Goal: Task Accomplishment & Management: Use online tool/utility

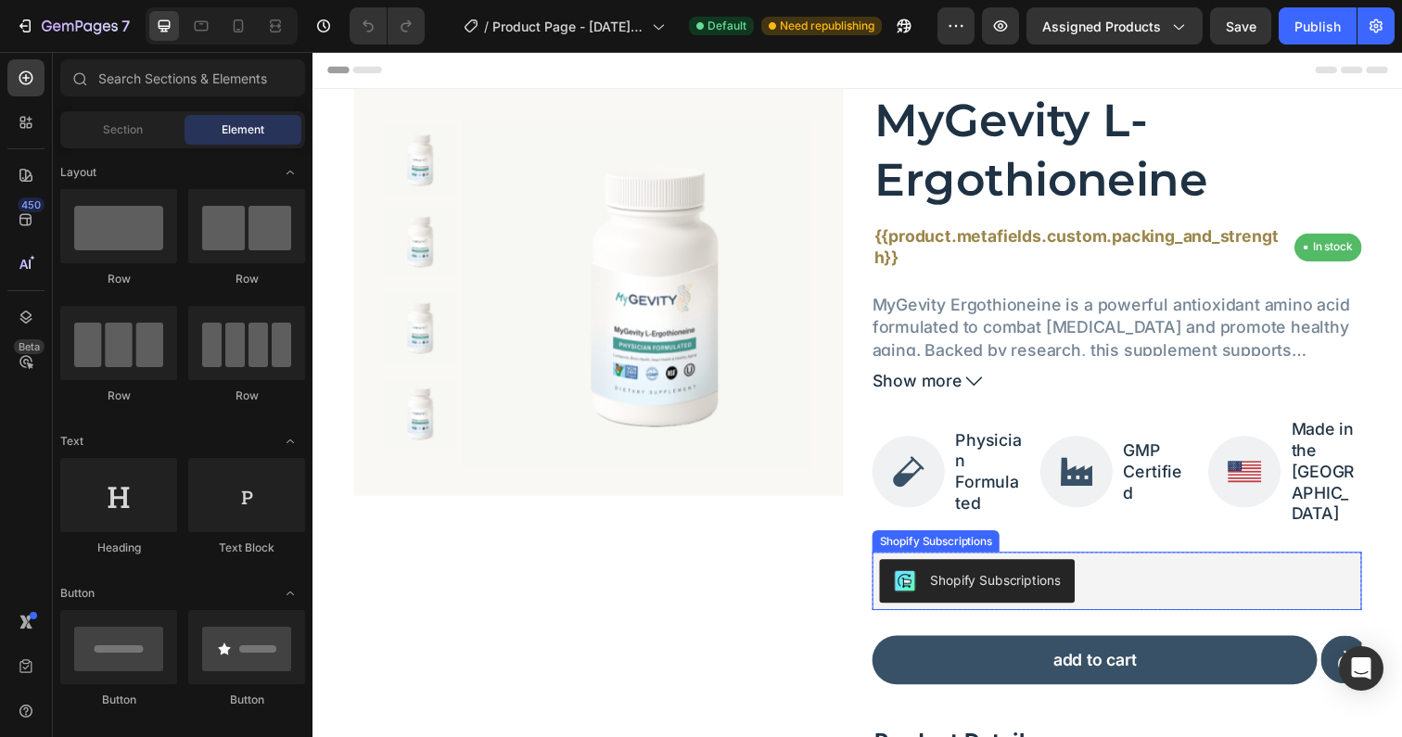
click at [1101, 563] on div "Shopify Subscriptions" at bounding box center [1134, 592] width 500 height 59
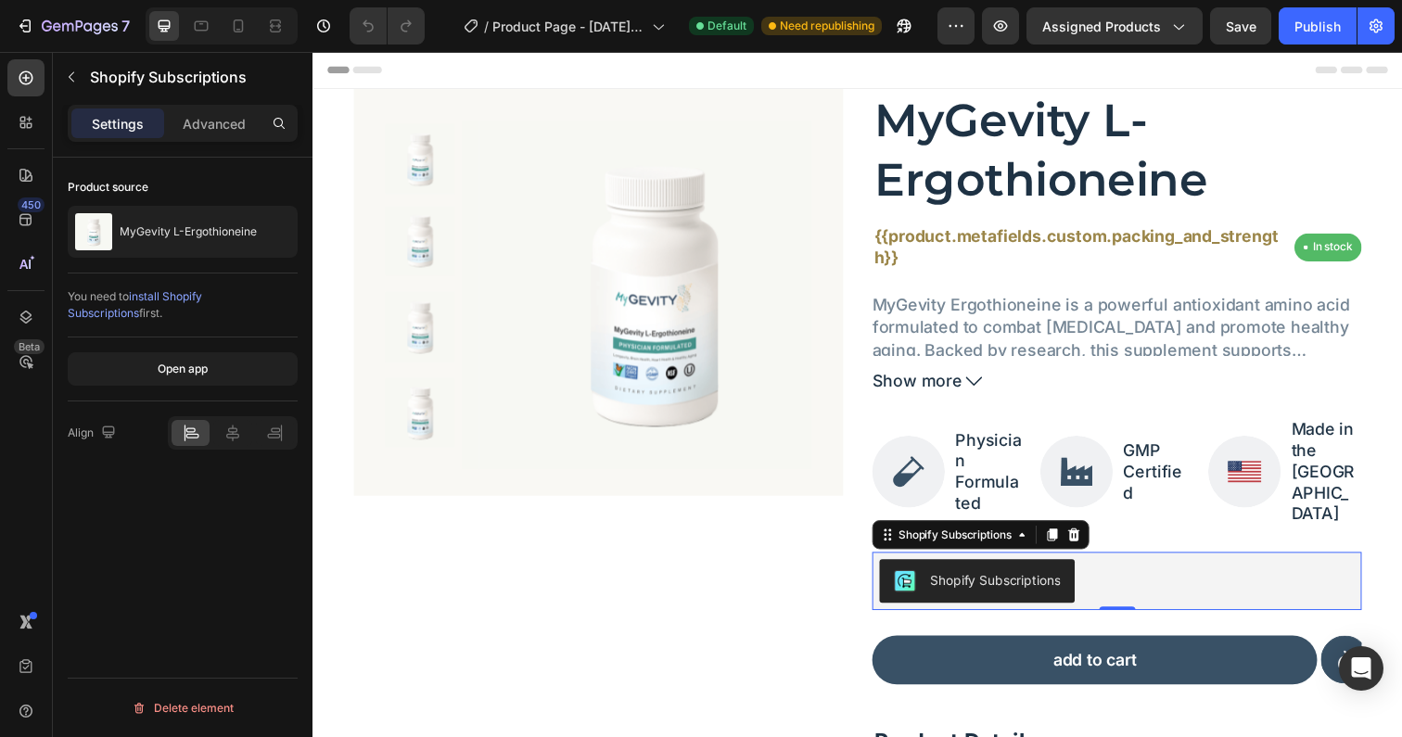
click at [947, 581] on div "Shopify Subscriptions" at bounding box center [1009, 590] width 133 height 19
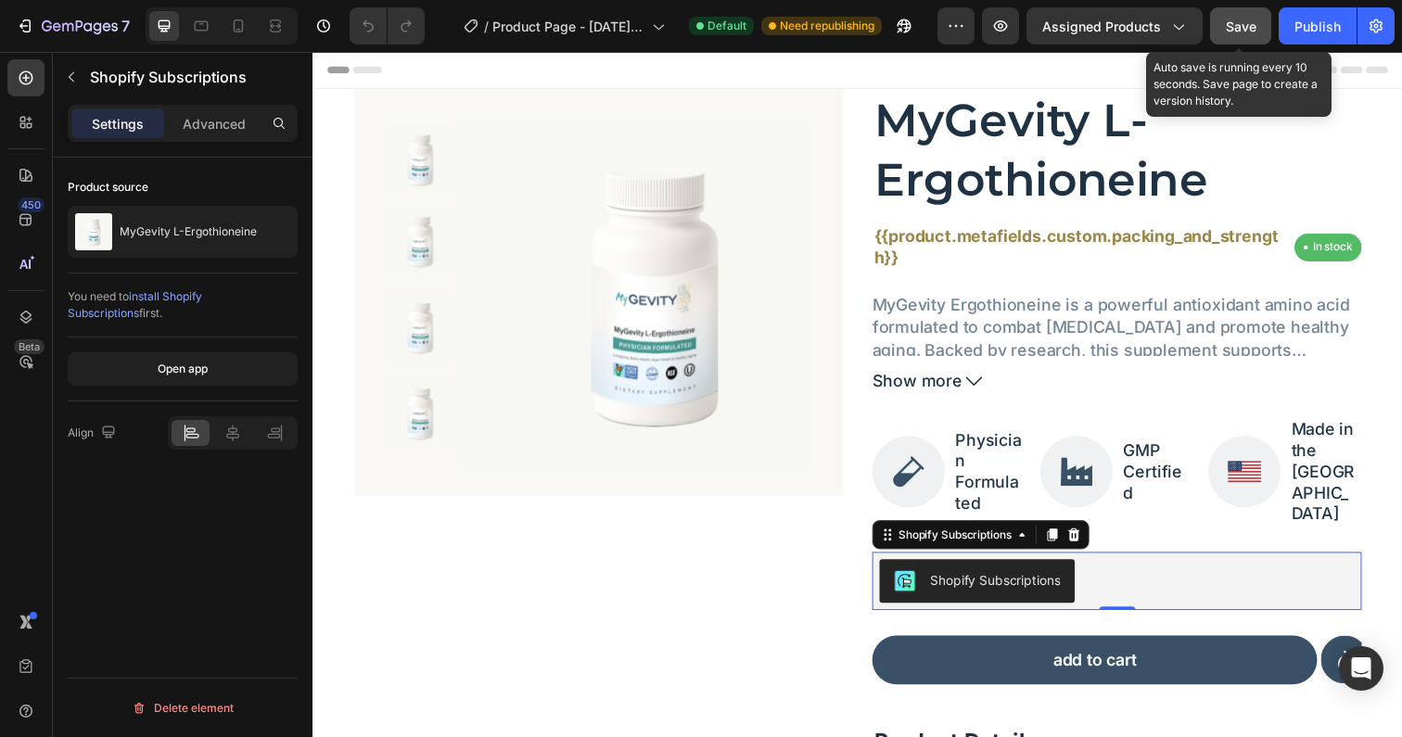
click at [1225, 33] on button "Save" at bounding box center [1240, 25] width 61 height 37
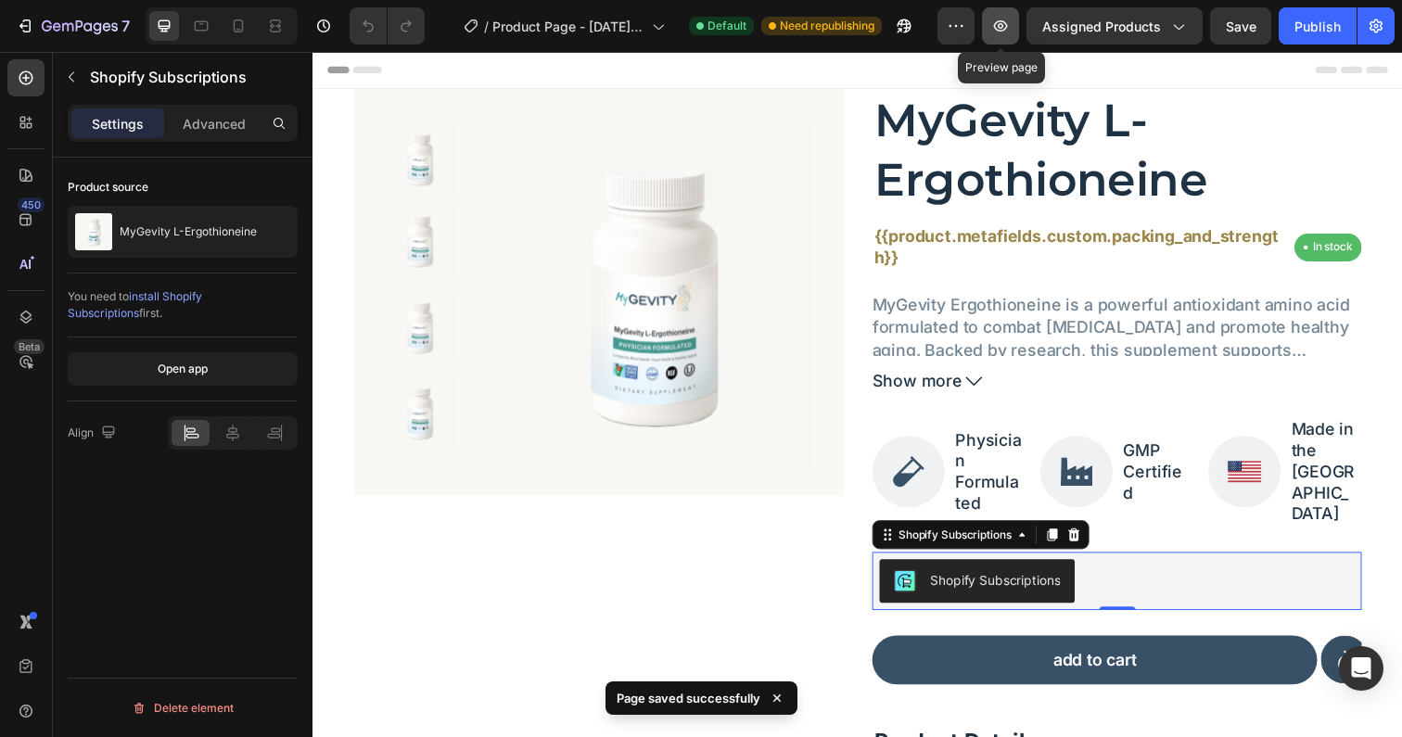
click at [1006, 27] on icon "button" at bounding box center [1000, 26] width 19 height 19
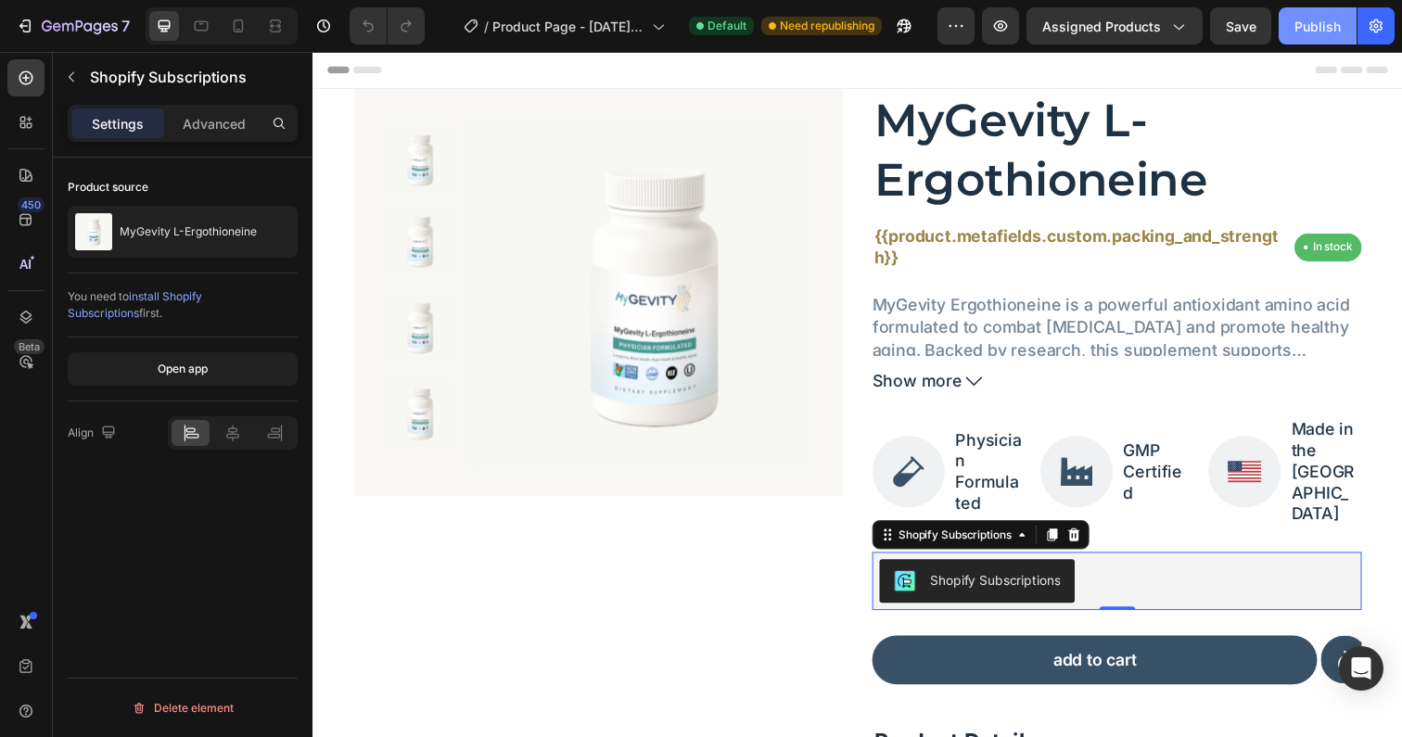
click at [1299, 37] on button "Publish" at bounding box center [1318, 25] width 78 height 37
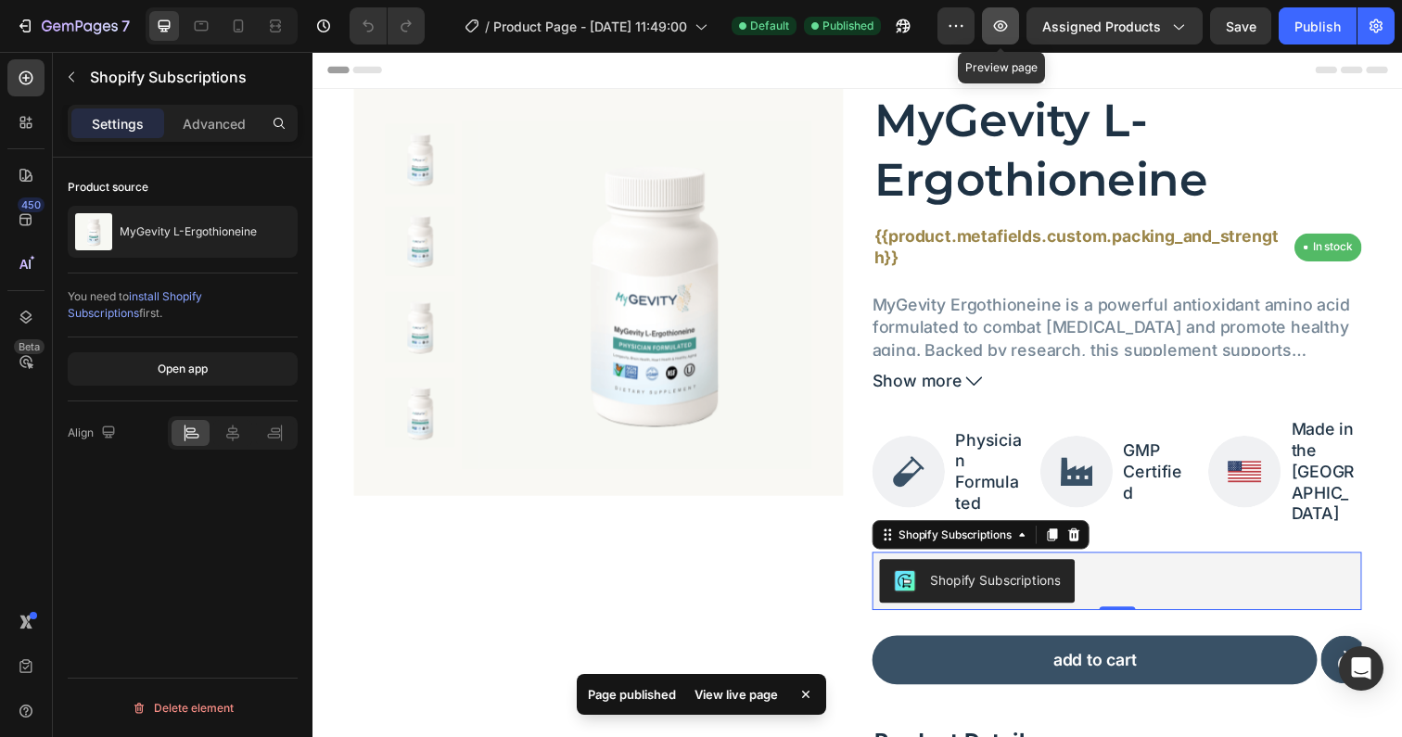
click at [1003, 24] on icon "button" at bounding box center [1001, 26] width 6 height 6
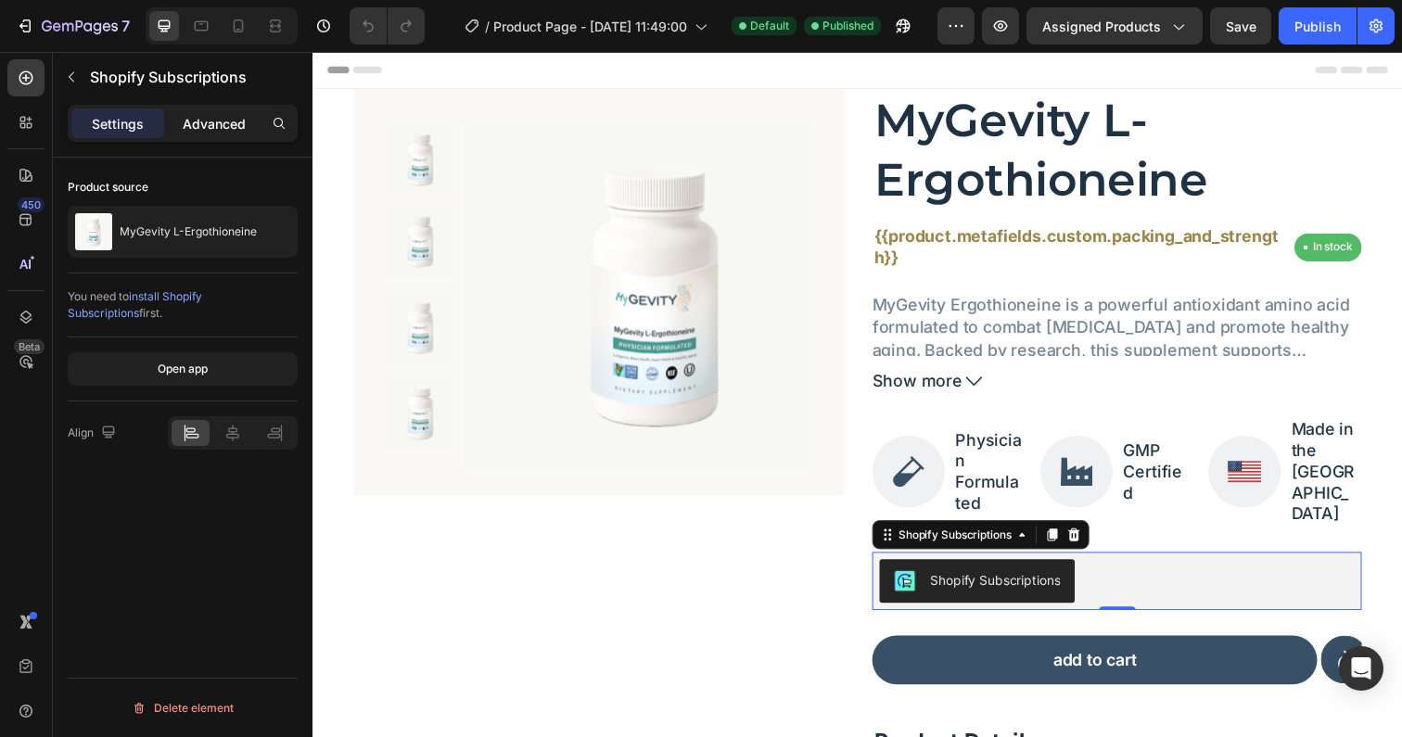
click at [228, 127] on p "Advanced" at bounding box center [214, 123] width 63 height 19
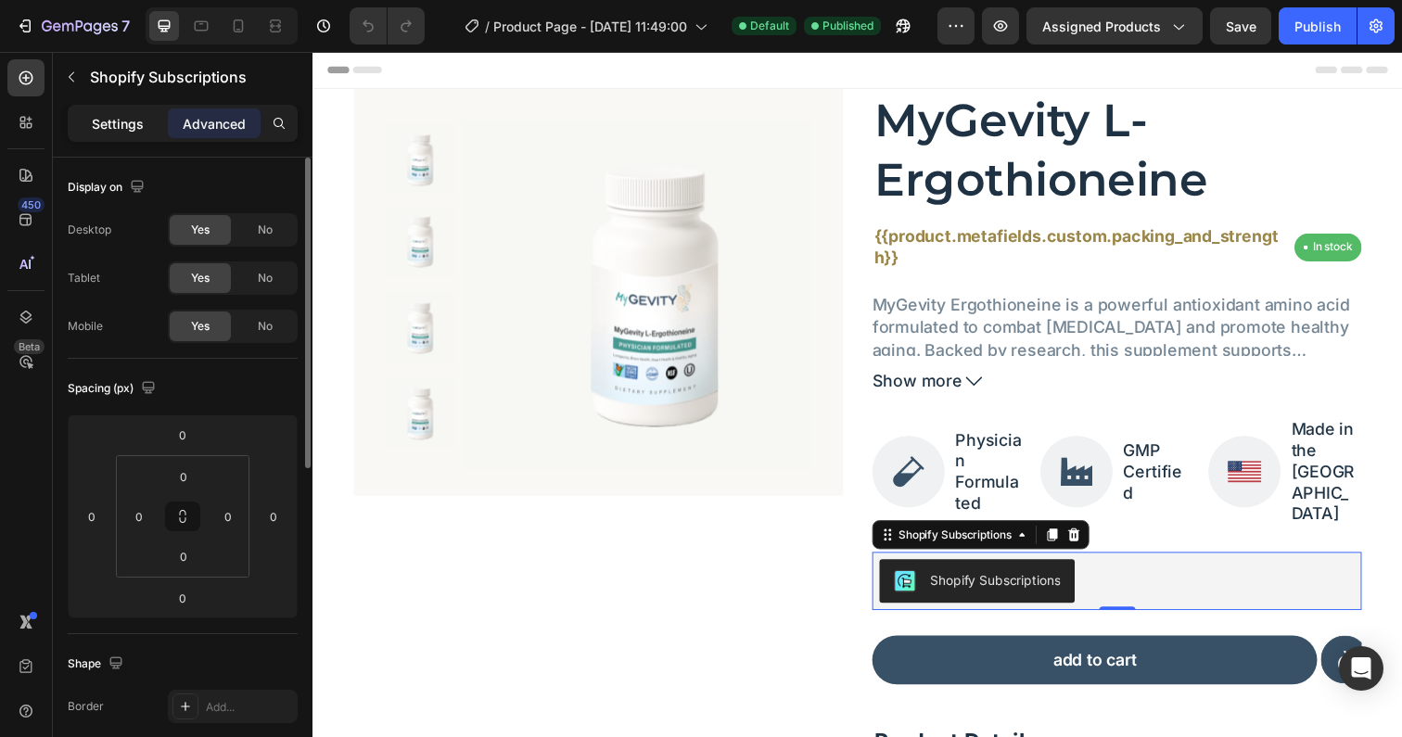
click at [136, 114] on p "Settings" at bounding box center [118, 123] width 52 height 19
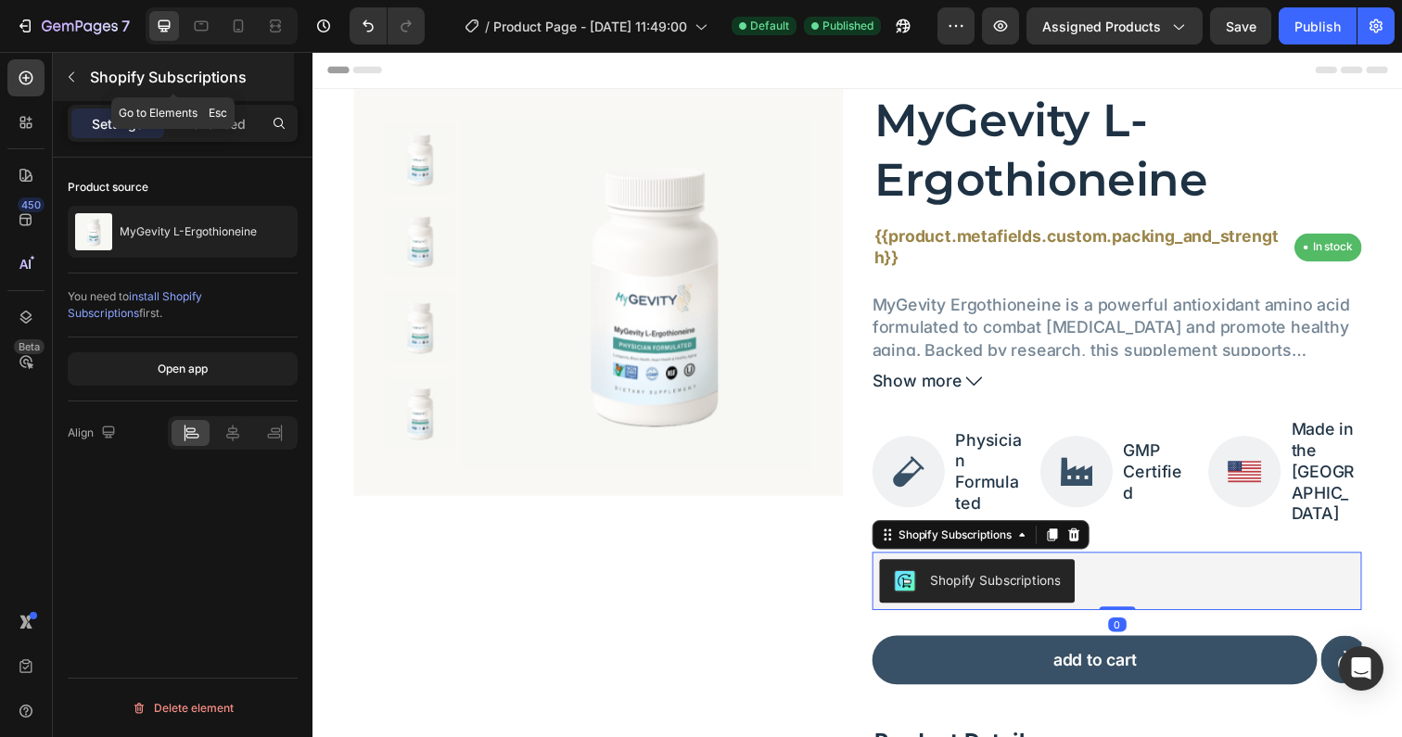
click at [70, 76] on icon "button" at bounding box center [71, 77] width 15 height 15
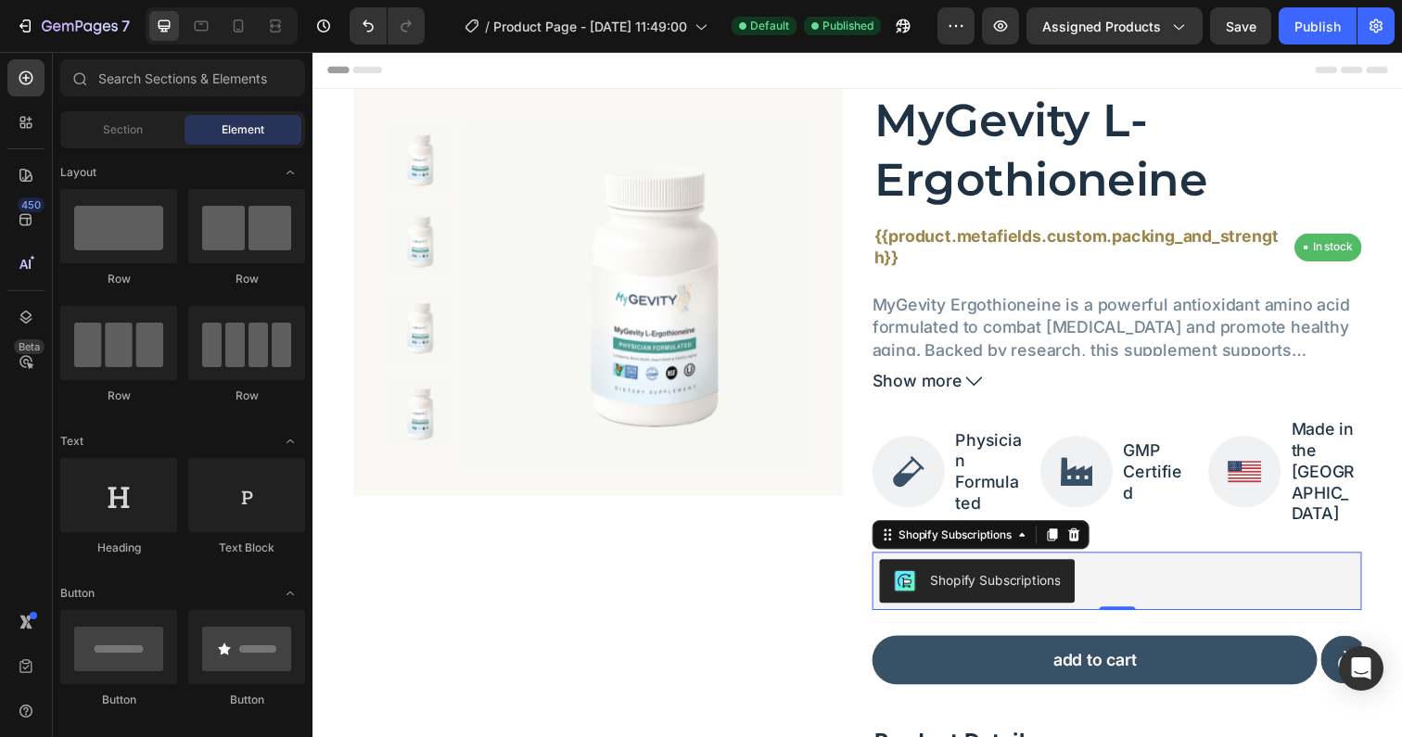
click at [1122, 570] on div "Shopify Subscriptions" at bounding box center [1133, 592] width 485 height 45
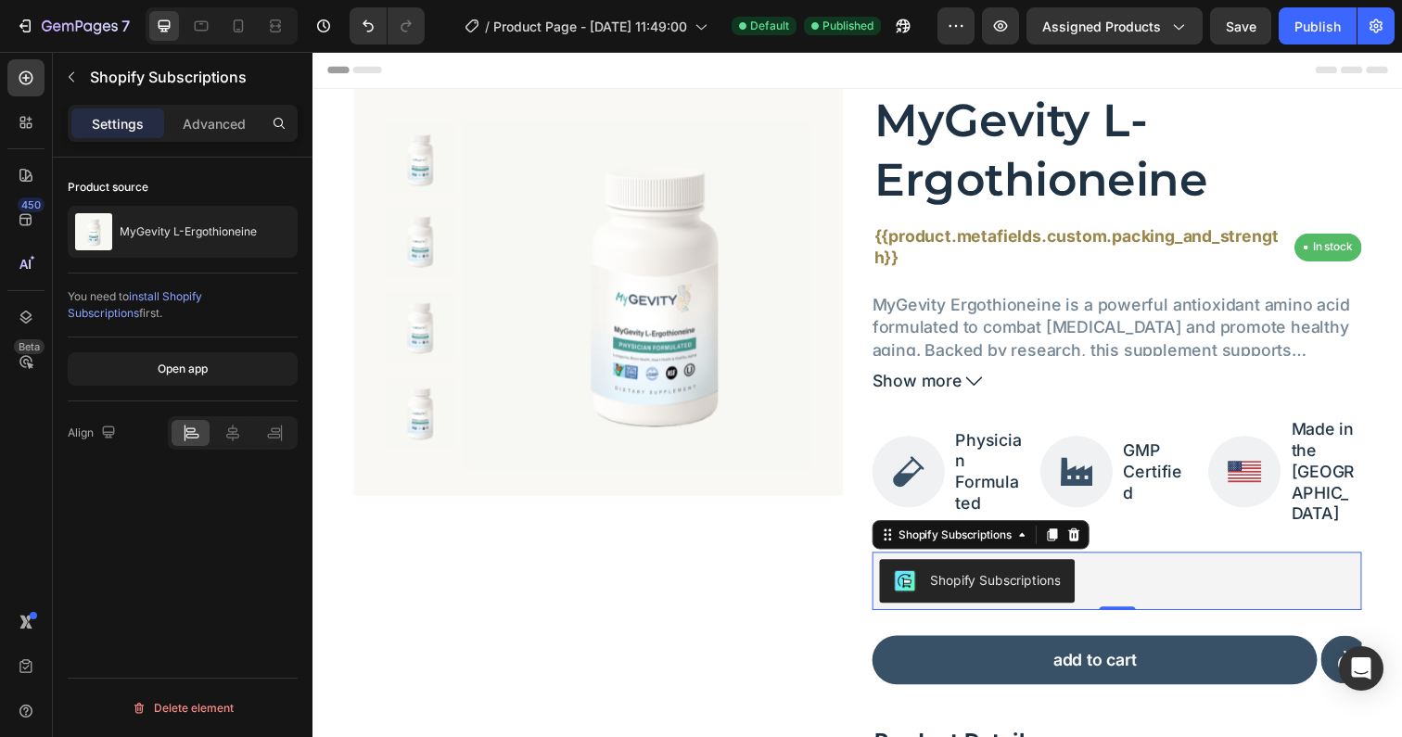
click at [202, 300] on span "install Shopify Subscriptions" at bounding box center [135, 304] width 134 height 31
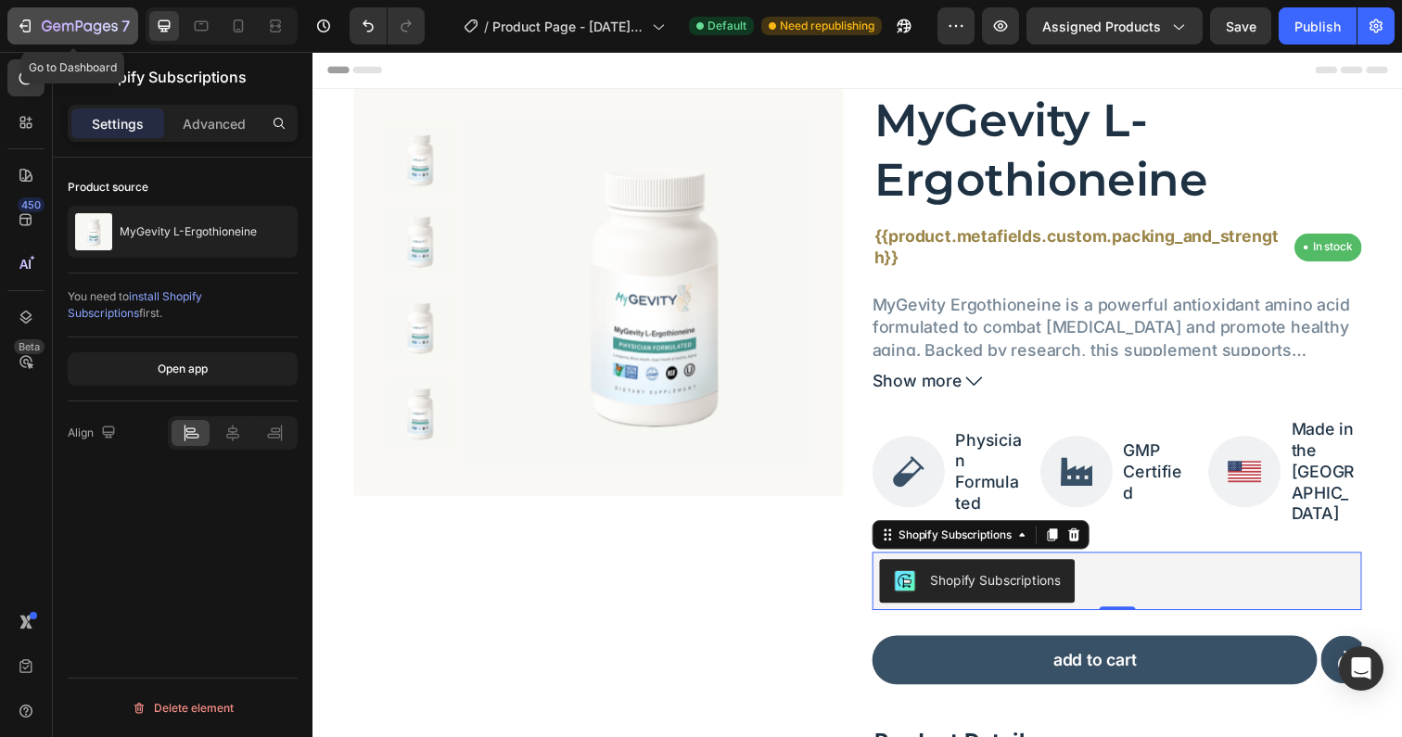
click at [38, 27] on div "7" at bounding box center [73, 26] width 114 height 22
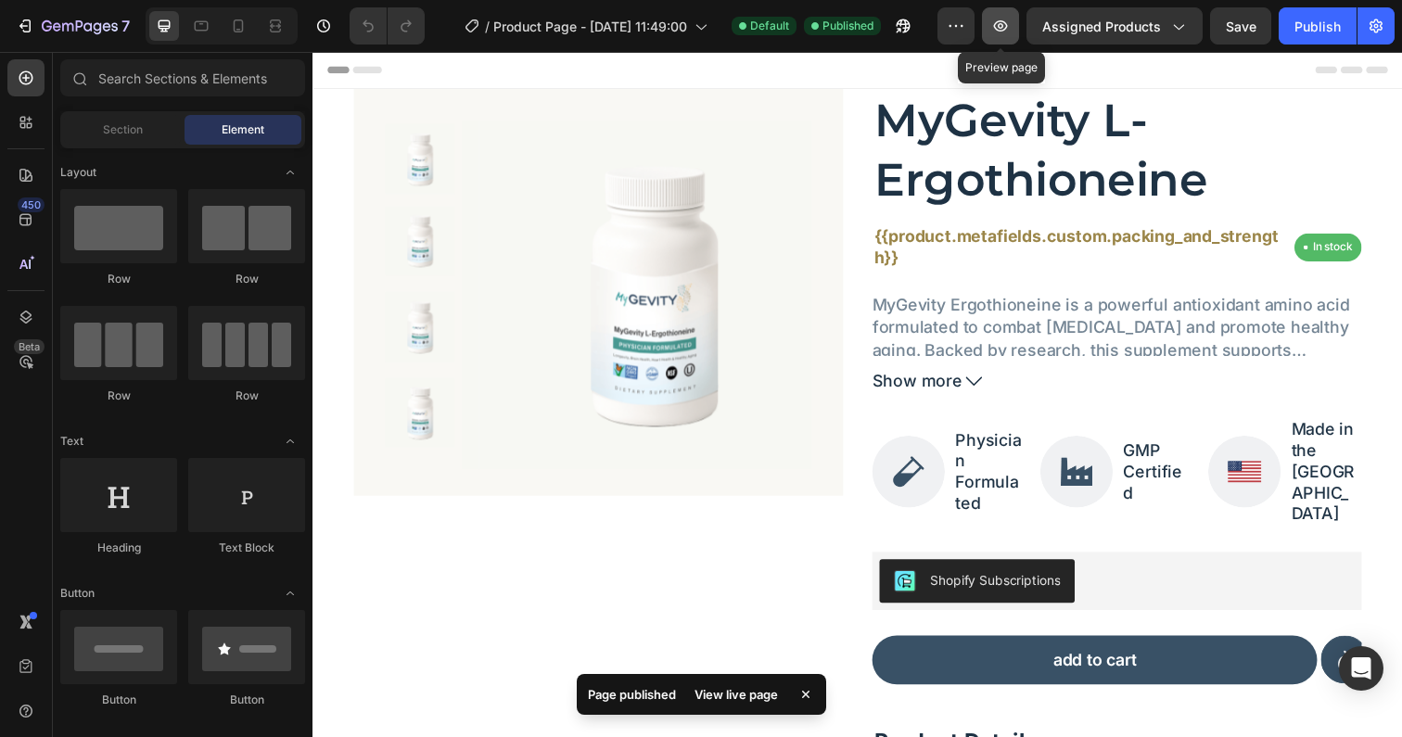
click at [1008, 32] on icon "button" at bounding box center [1000, 26] width 19 height 19
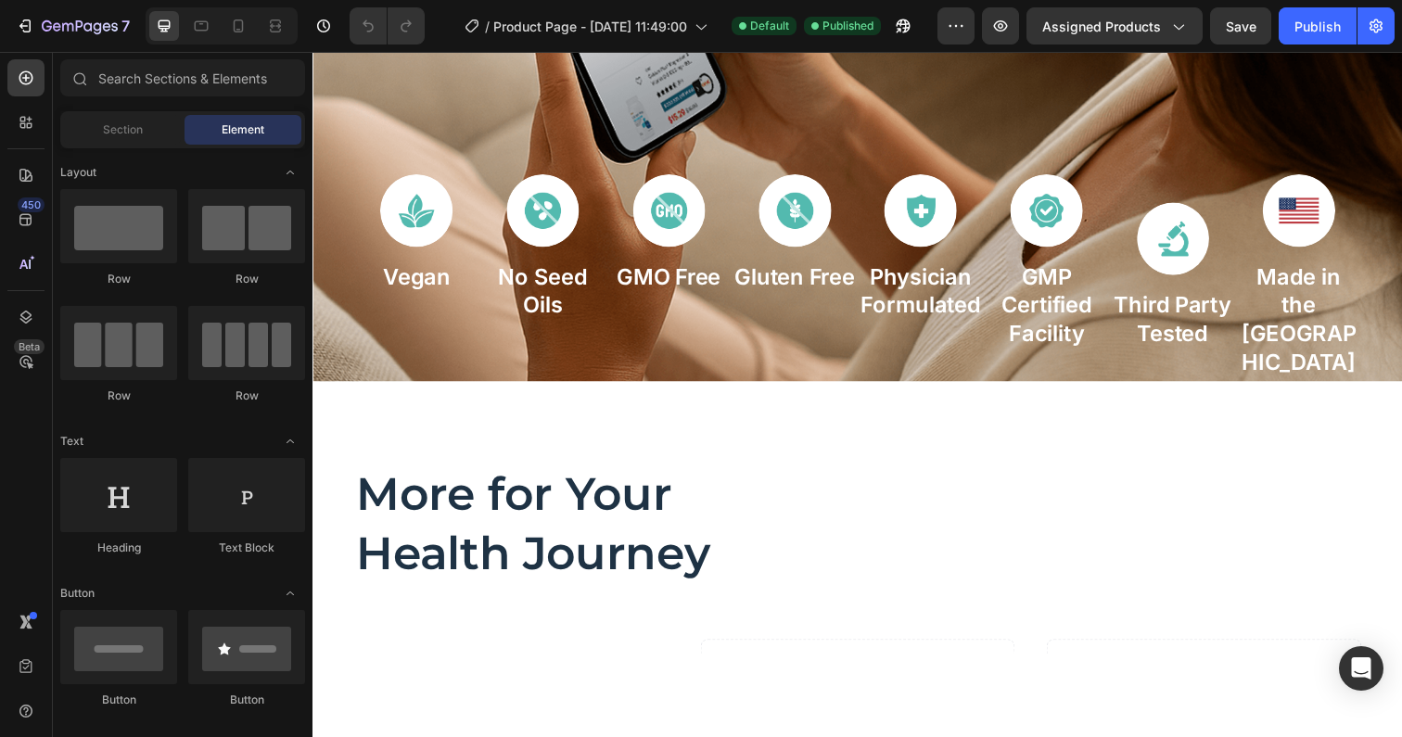
scroll to position [1662, 0]
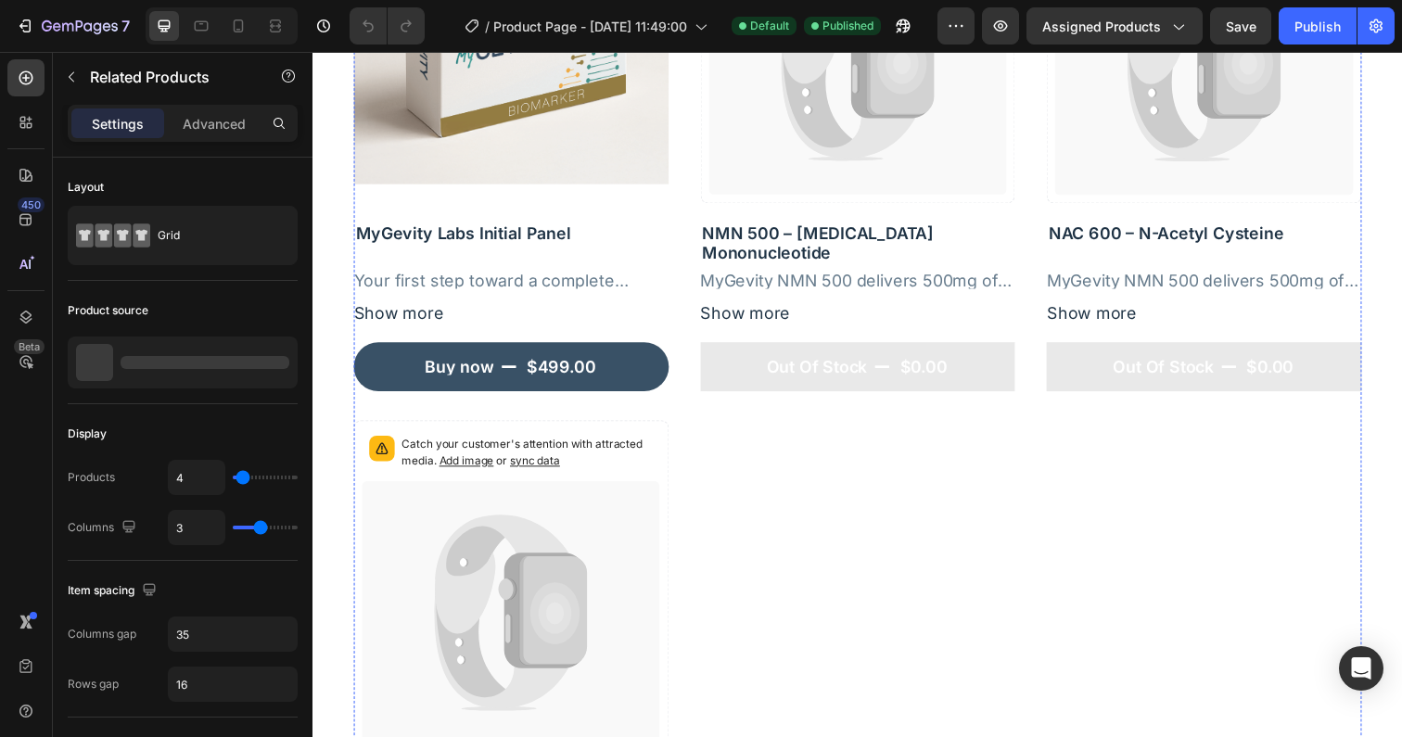
scroll to position [2471, 0]
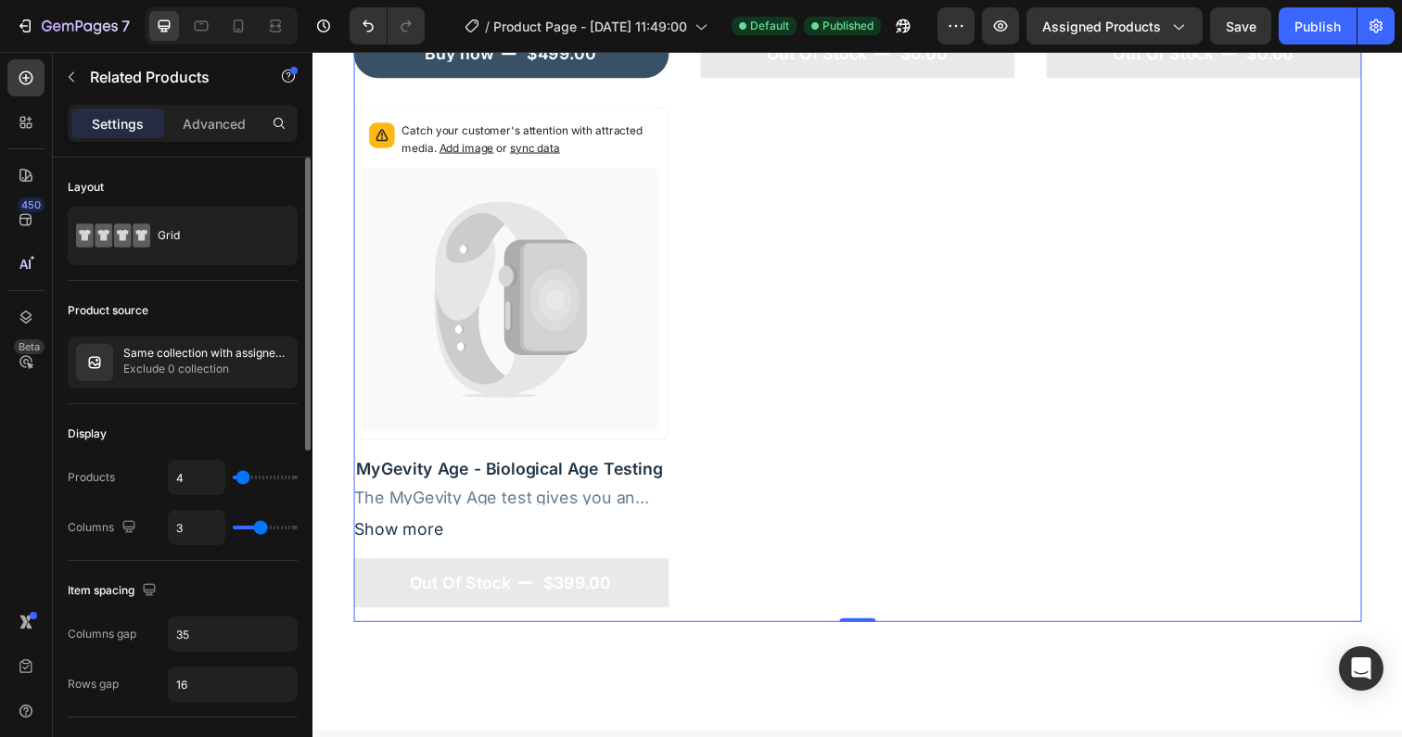
type input "1"
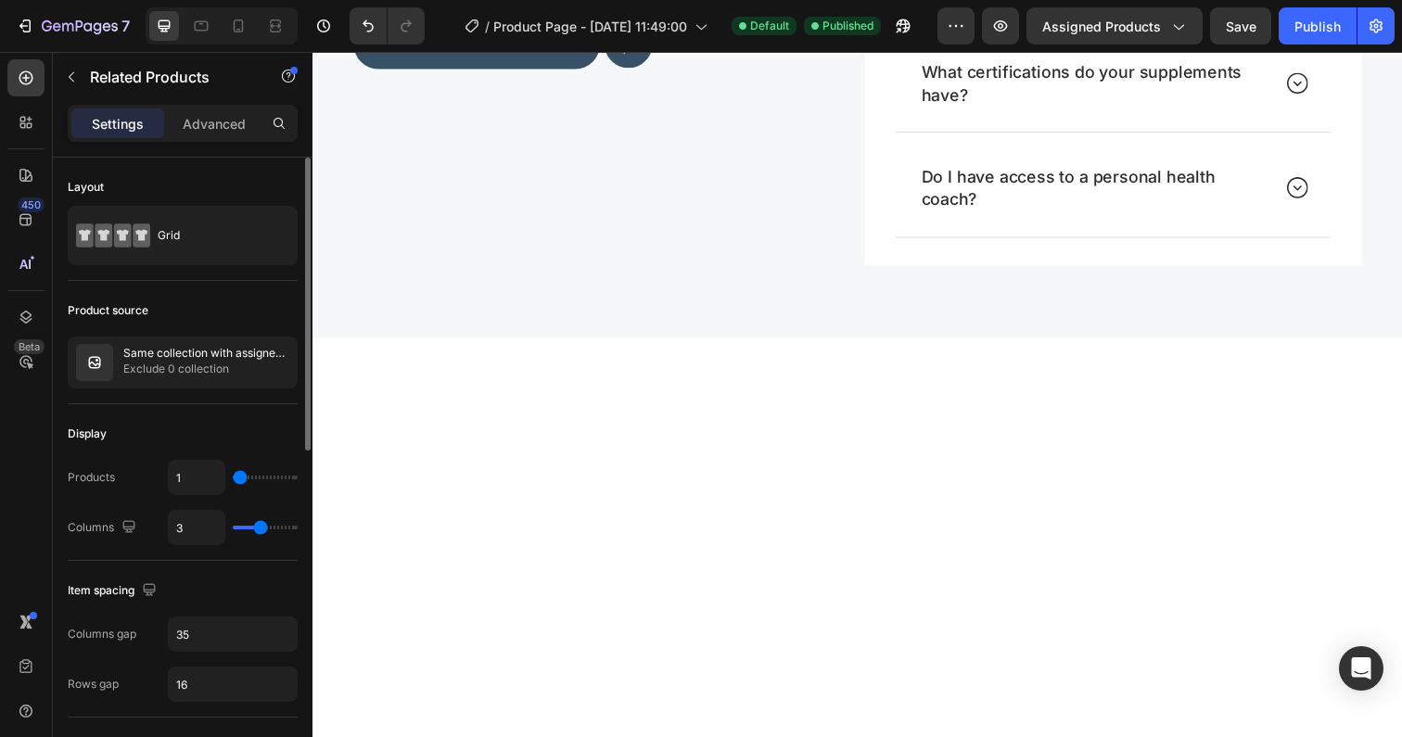
type input "1"
click at [238, 479] on input "range" at bounding box center [265, 478] width 65 height 4
click at [202, 475] on input "1" at bounding box center [197, 477] width 56 height 33
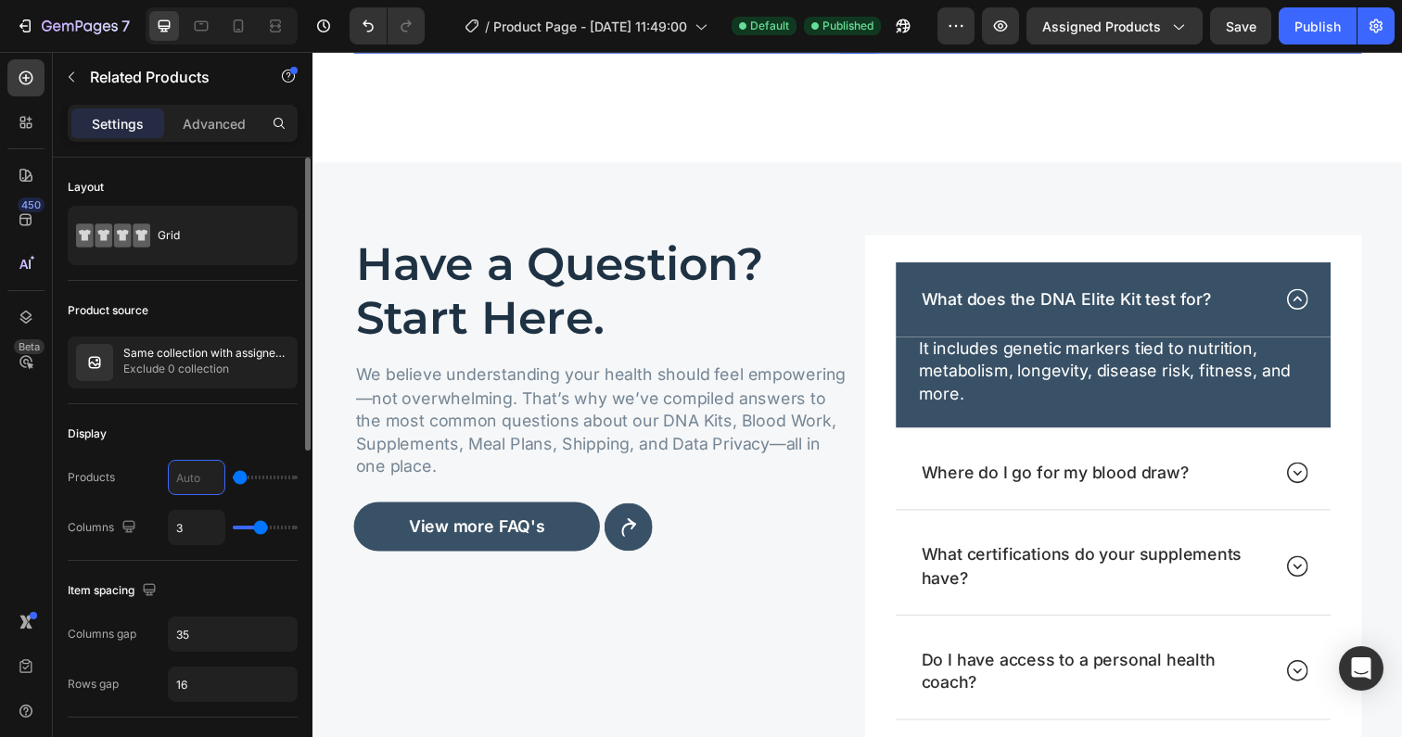
type input "3"
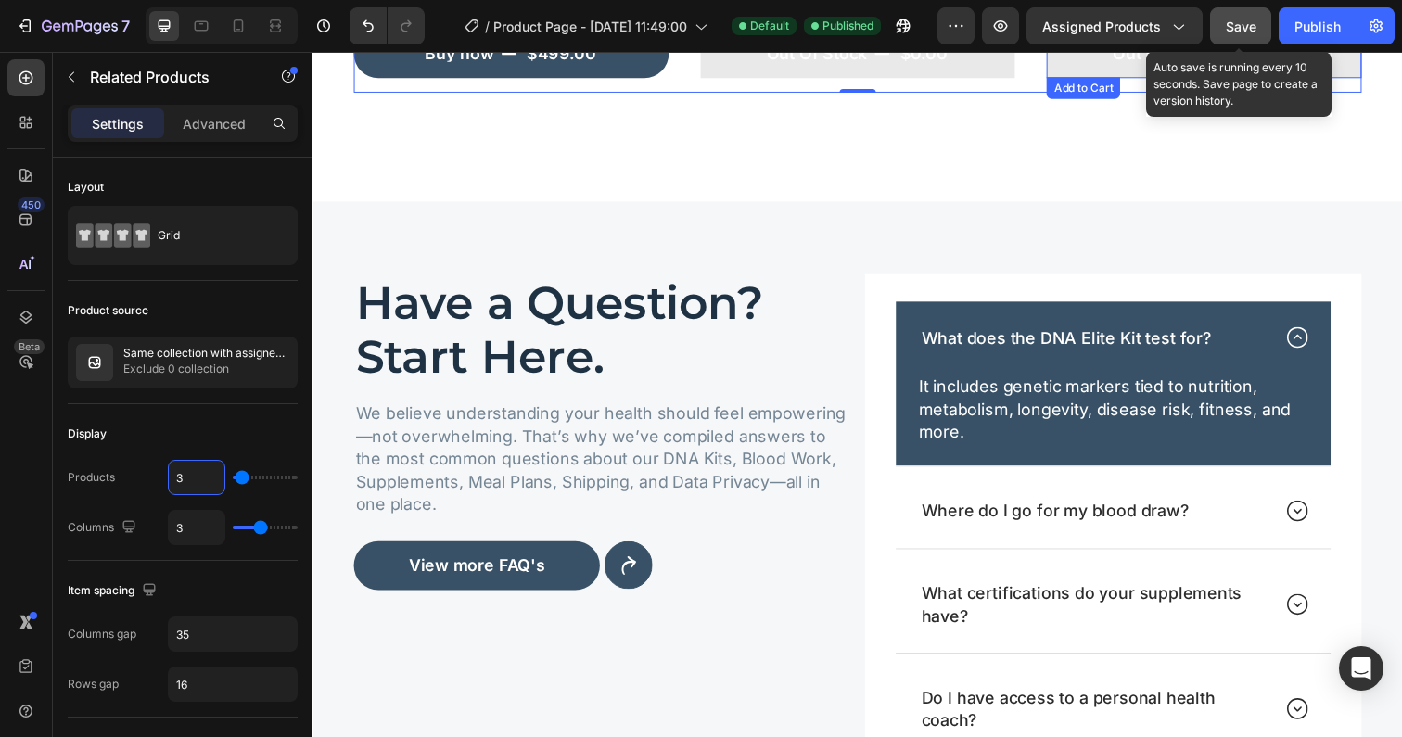
type input "3"
click at [1233, 32] on span "Save" at bounding box center [1241, 27] width 31 height 16
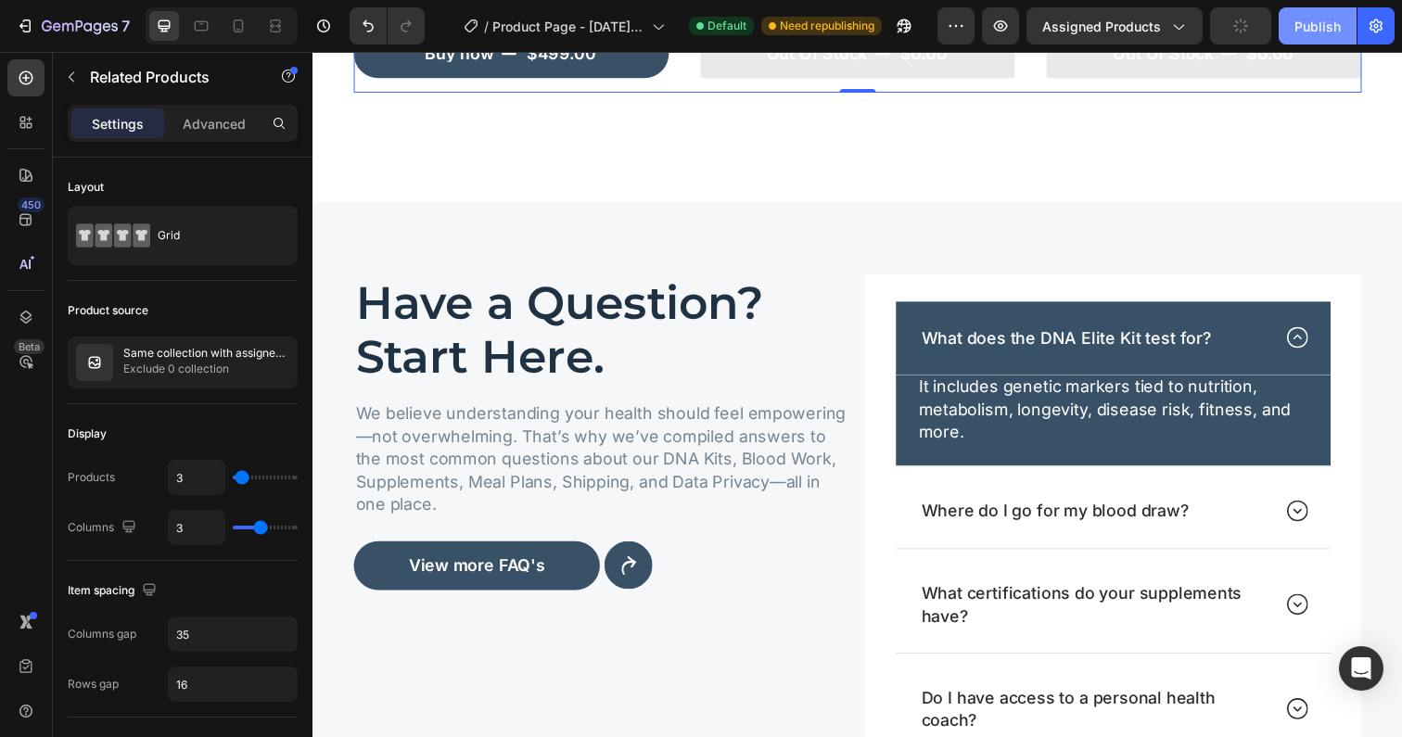
click at [1311, 22] on div "Publish" at bounding box center [1318, 26] width 46 height 19
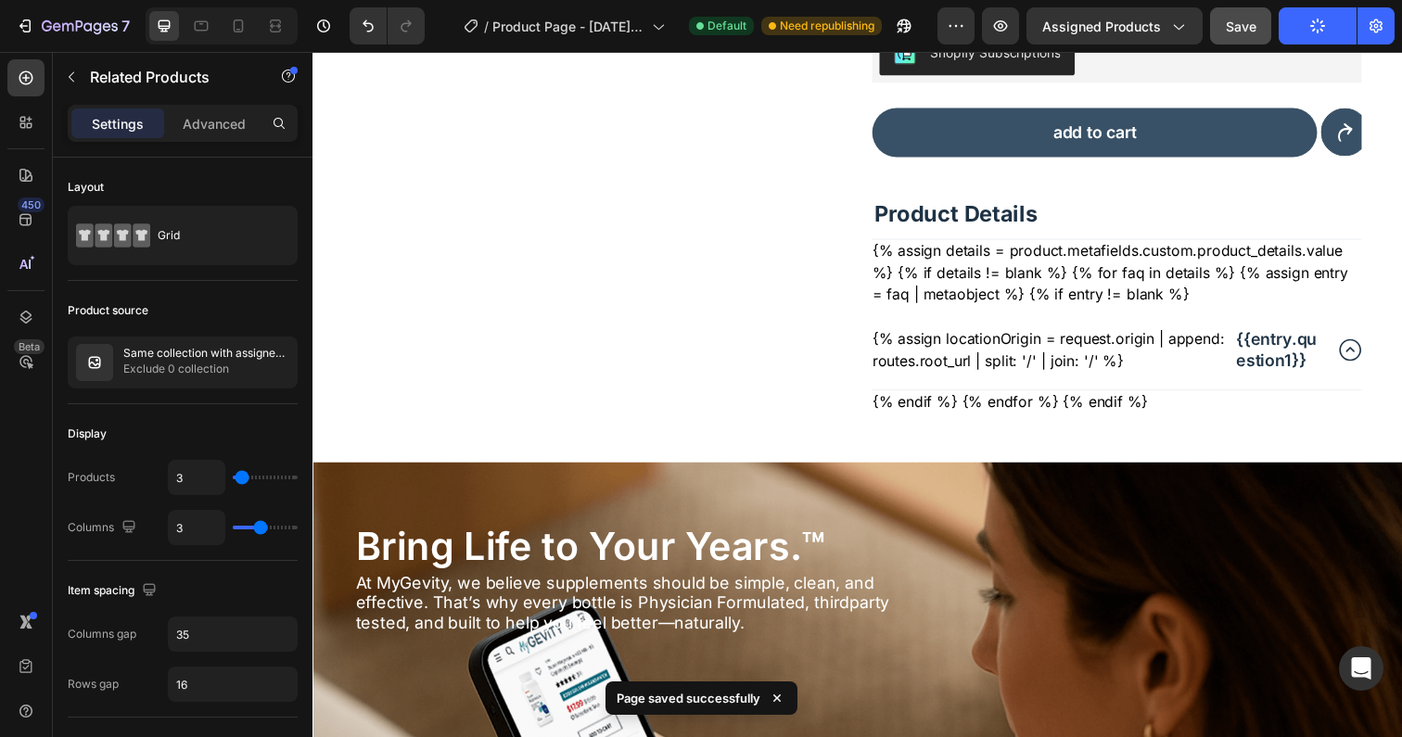
scroll to position [200, 0]
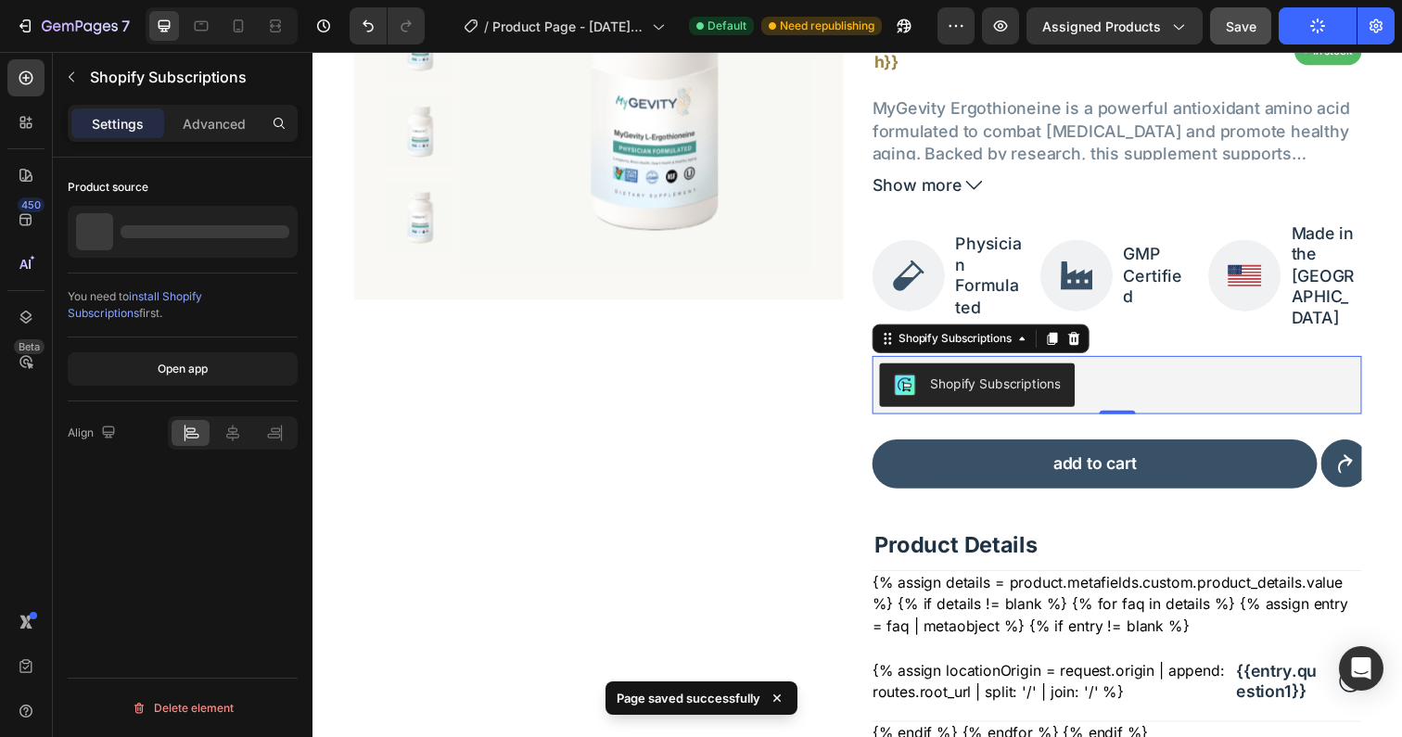
click at [1003, 340] on div "MyGevity L-Ergothioneine Product Title {{product.metafields.custom.packing_and_…" at bounding box center [1134, 337] width 500 height 894
click at [1008, 370] on button "Shopify Subscriptions" at bounding box center [990, 392] width 199 height 45
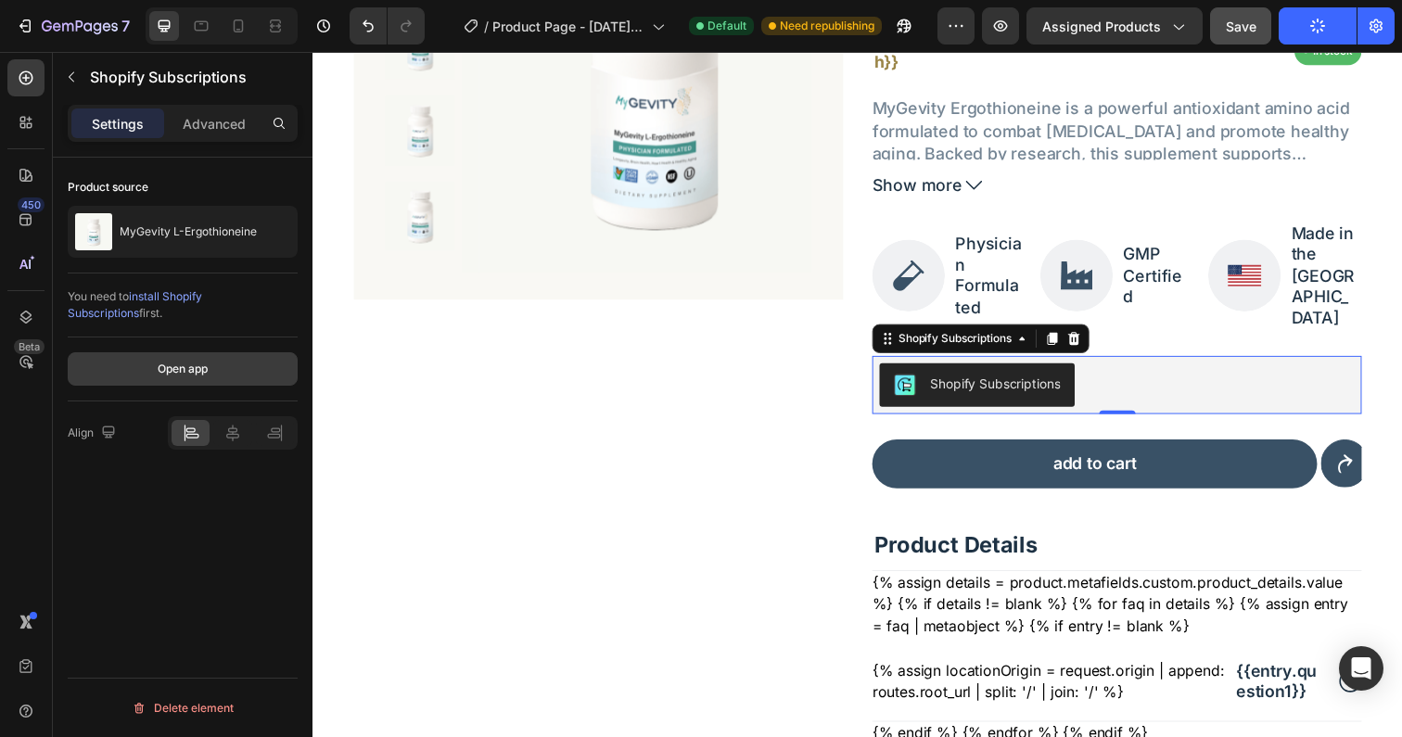
click at [153, 368] on button "Open app" at bounding box center [183, 368] width 230 height 33
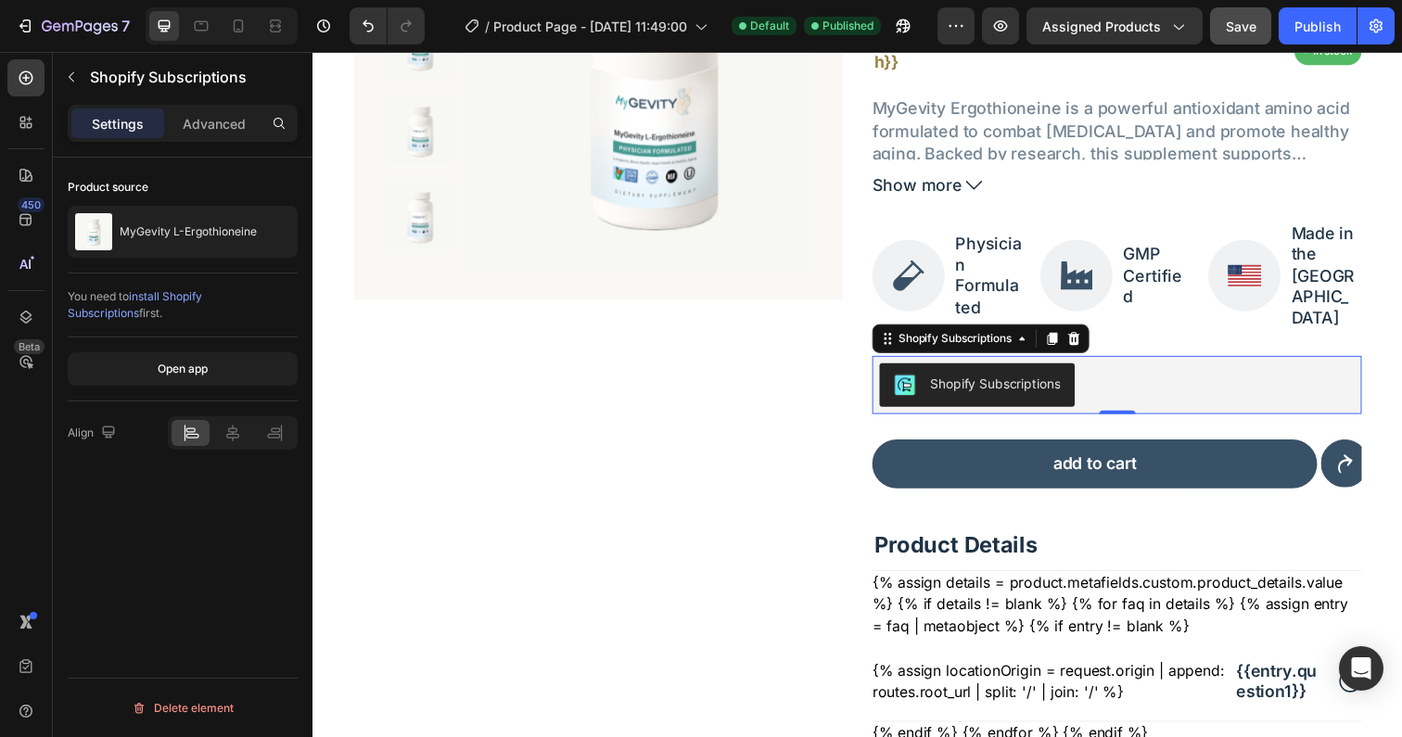
click at [1130, 370] on div "Shopify Subscriptions" at bounding box center [1133, 392] width 485 height 45
click at [231, 441] on icon at bounding box center [233, 433] width 19 height 19
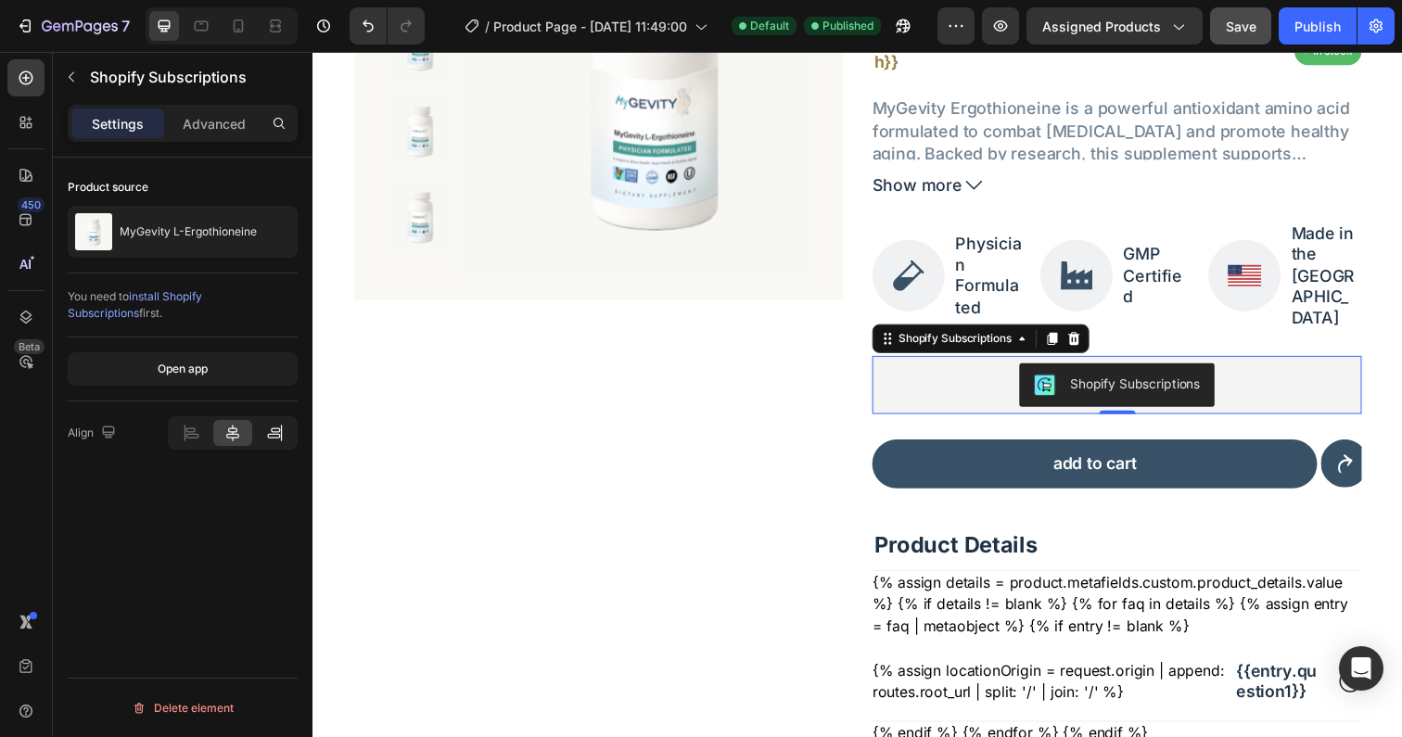
click at [276, 430] on icon at bounding box center [274, 433] width 19 height 19
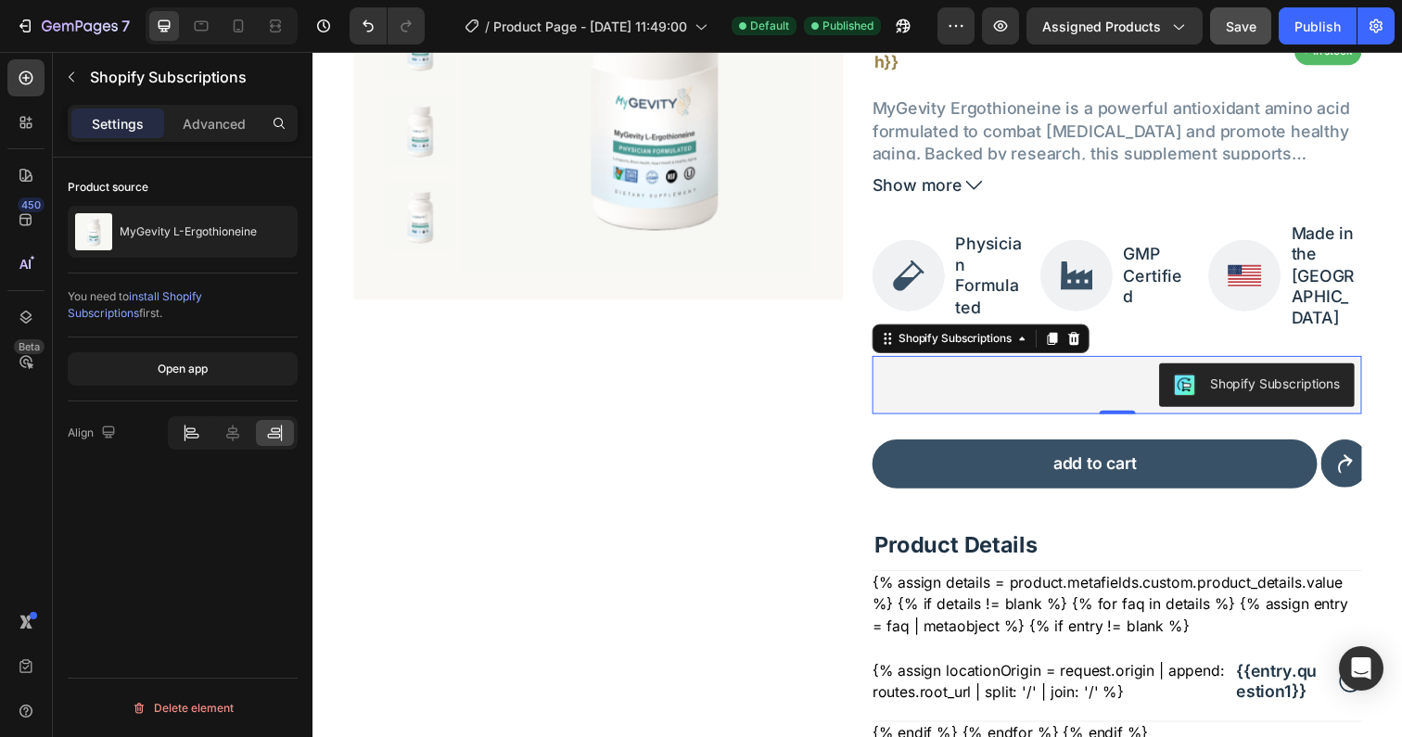
click at [206, 432] on div at bounding box center [191, 433] width 38 height 26
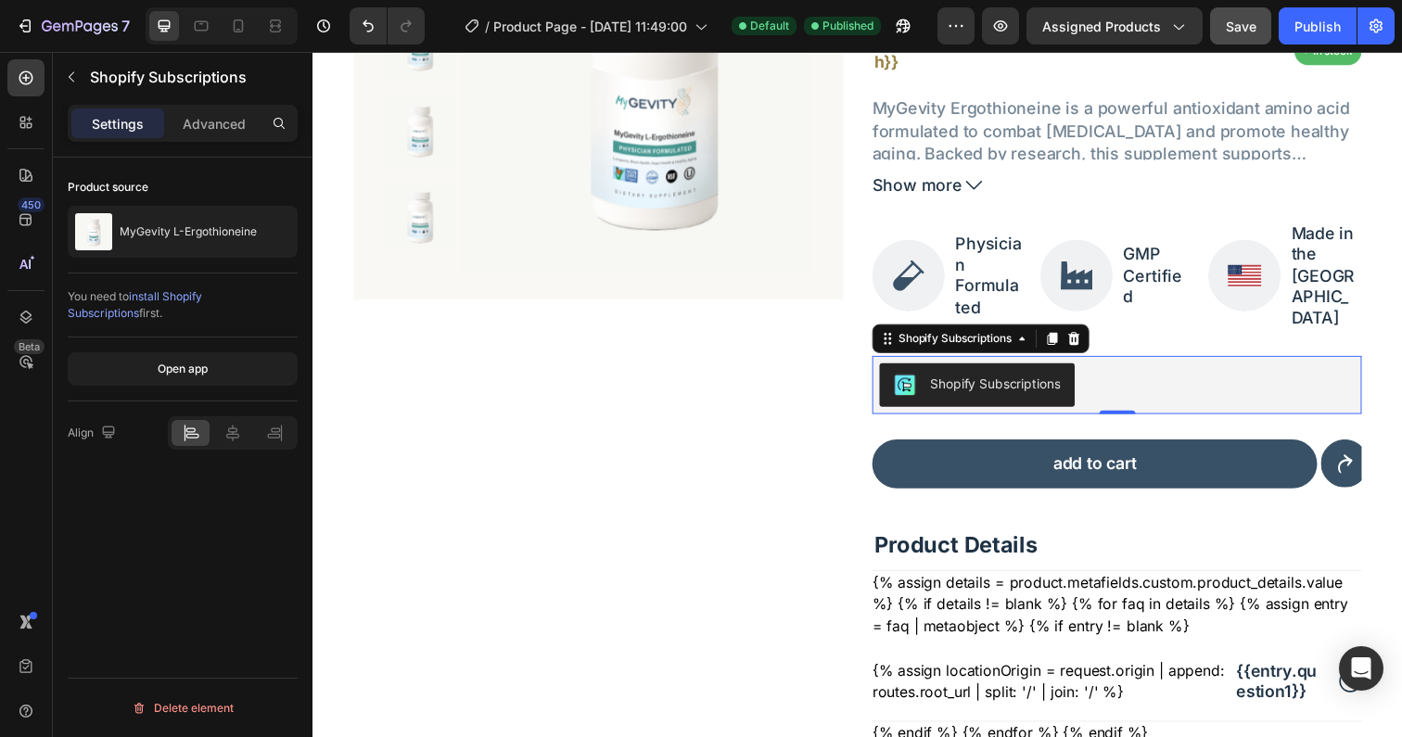
click at [1017, 381] on div "Shopify Subscriptions" at bounding box center [1009, 390] width 133 height 19
click at [980, 381] on div "Shopify Subscriptions" at bounding box center [1009, 390] width 133 height 19
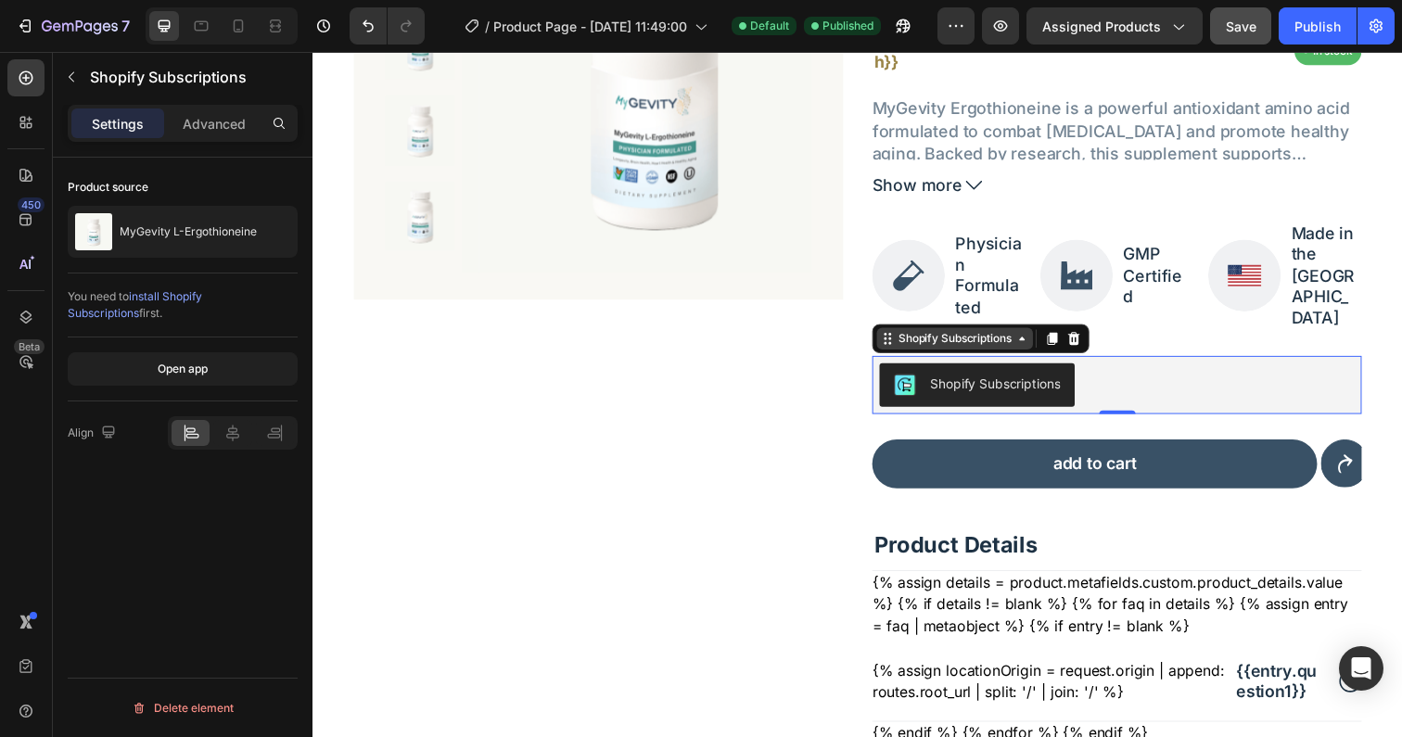
click at [1023, 337] on div "Shopify Subscriptions" at bounding box center [968, 345] width 122 height 17
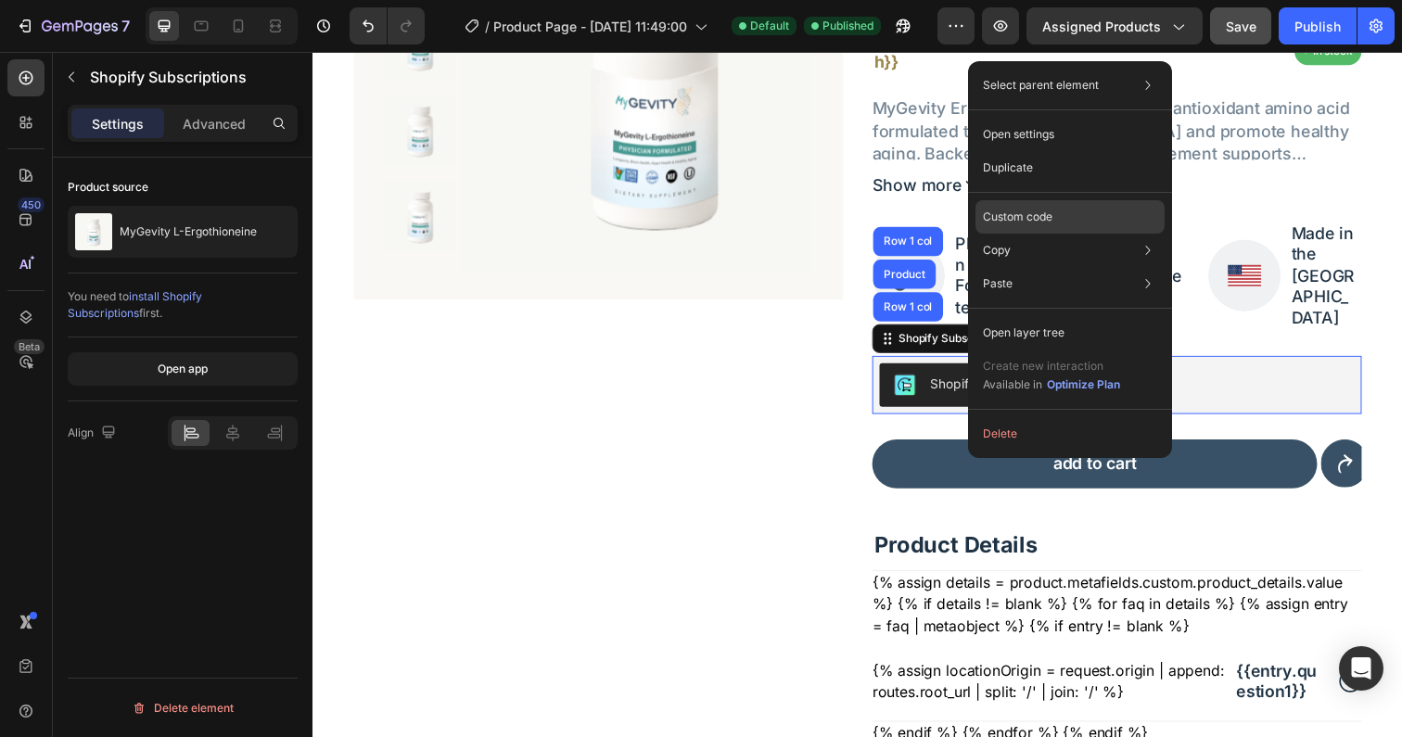
click at [1030, 222] on p "Custom code" at bounding box center [1018, 217] width 70 height 17
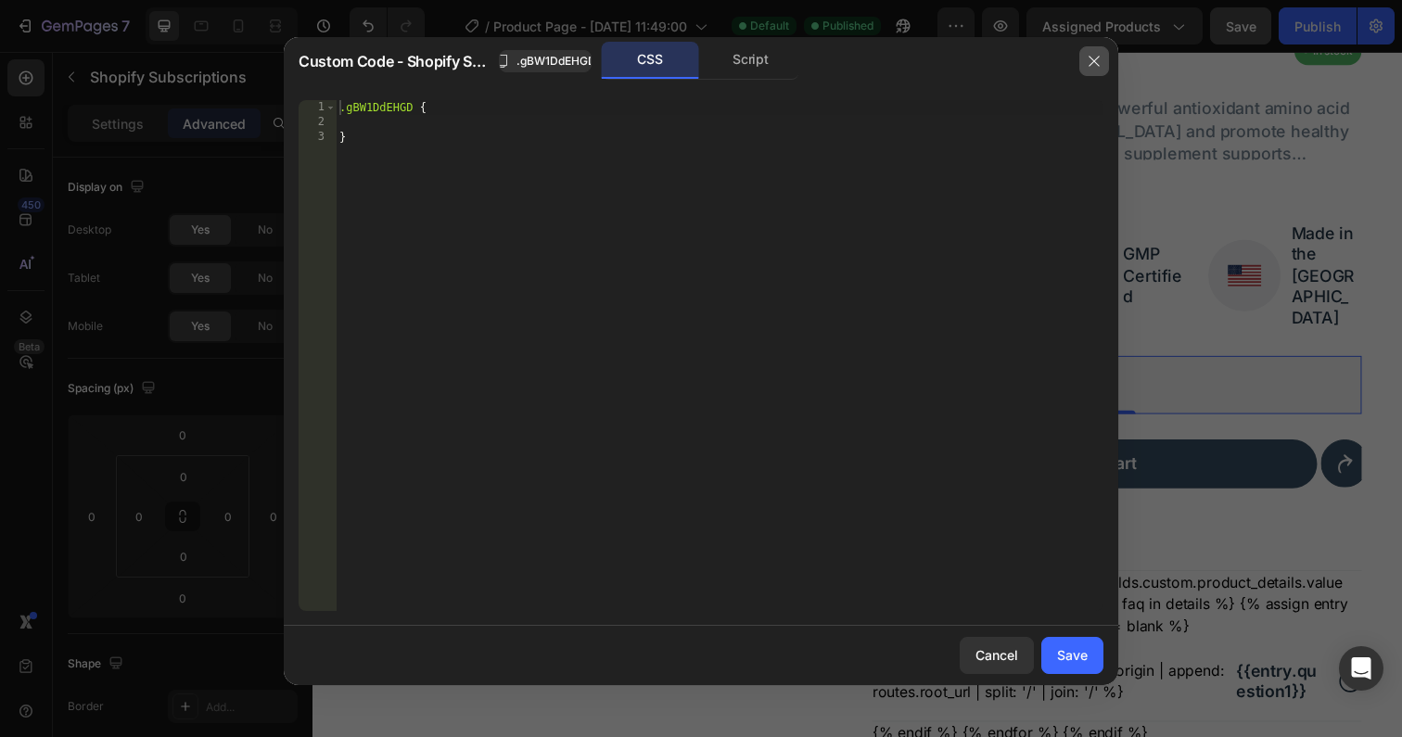
click at [1096, 55] on icon "button" at bounding box center [1094, 61] width 15 height 15
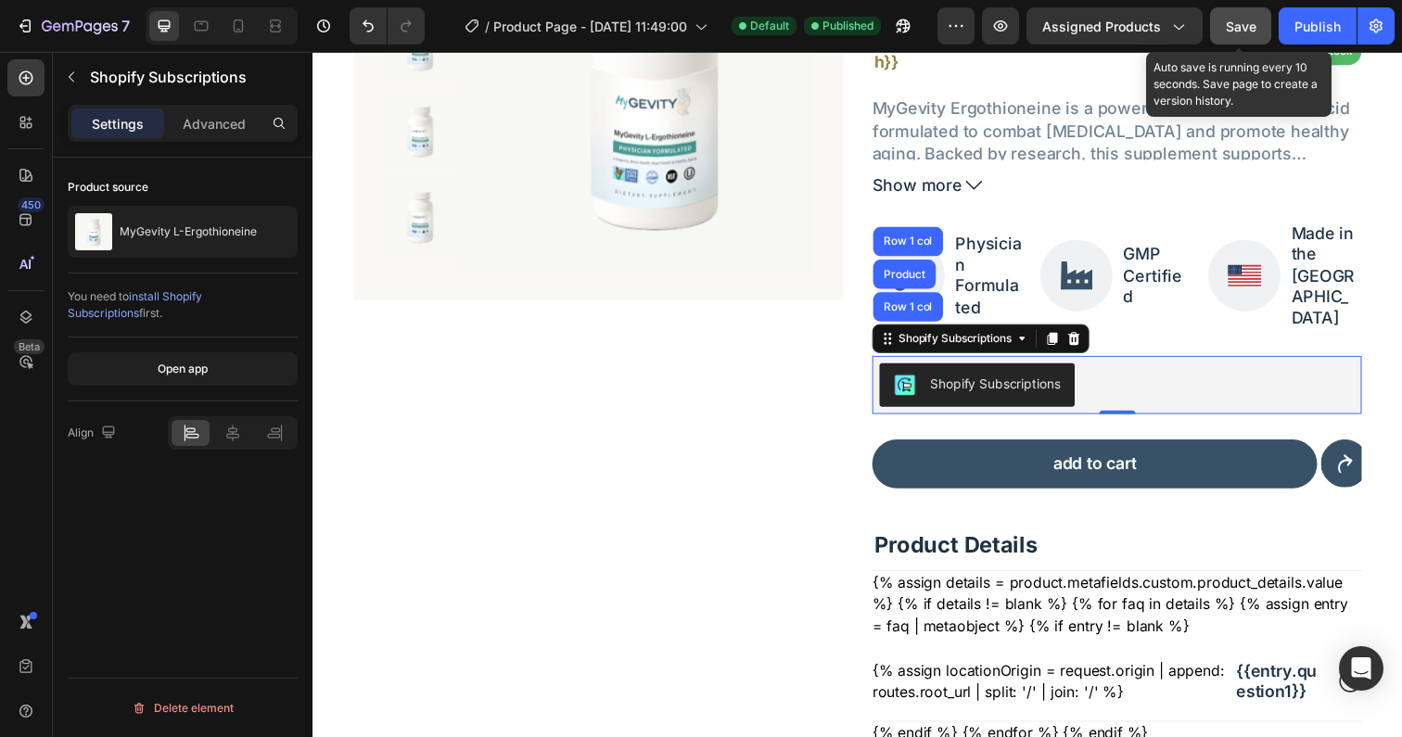
click at [1243, 27] on span "Save" at bounding box center [1241, 27] width 31 height 16
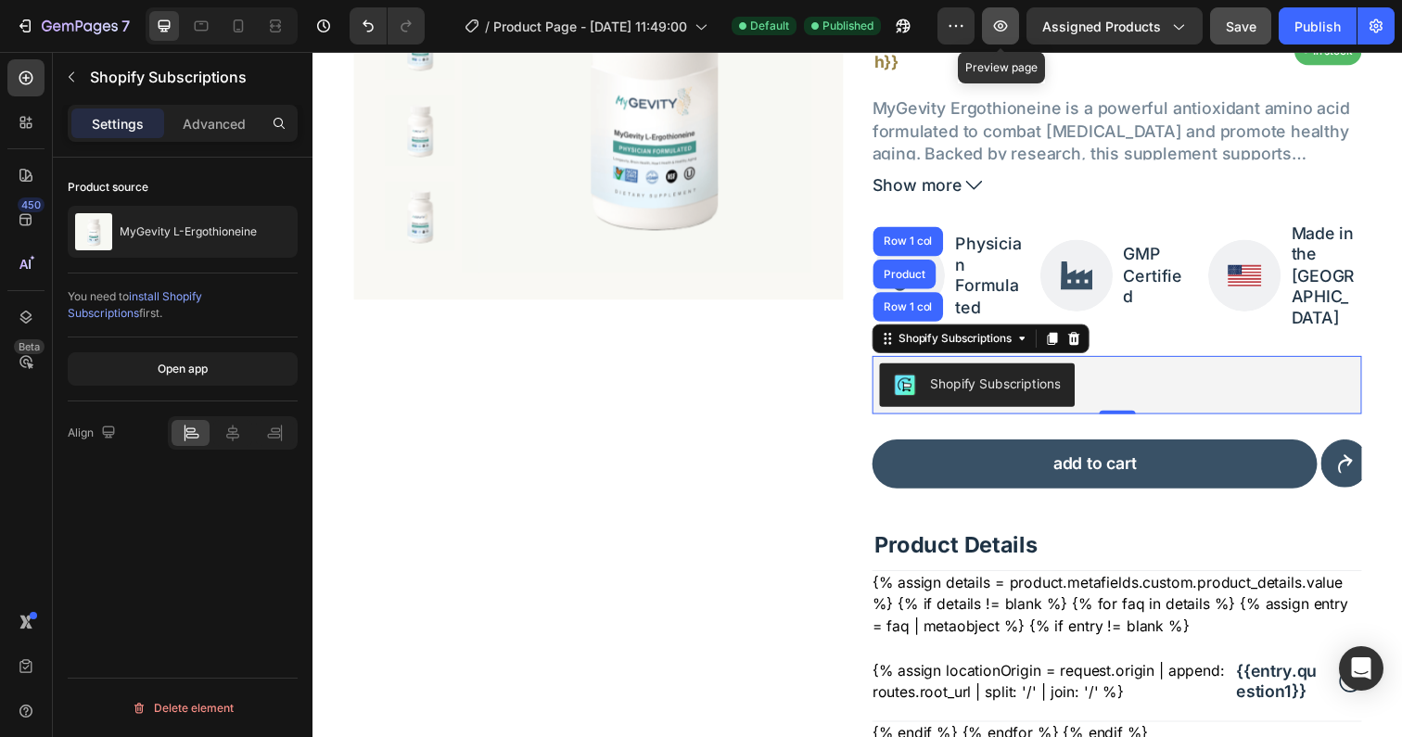
click at [1003, 27] on icon "button" at bounding box center [1001, 26] width 6 height 6
